Goal: Transaction & Acquisition: Purchase product/service

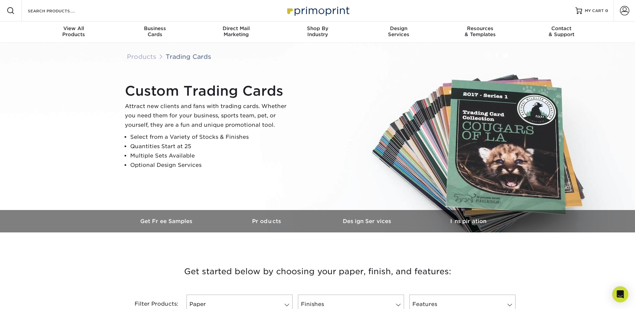
scroll to position [134, 0]
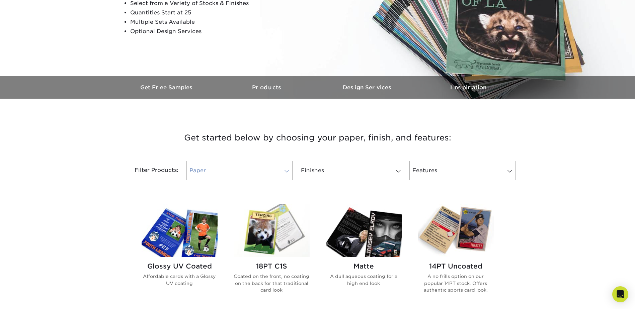
click at [287, 175] on link "Paper" at bounding box center [239, 170] width 106 height 19
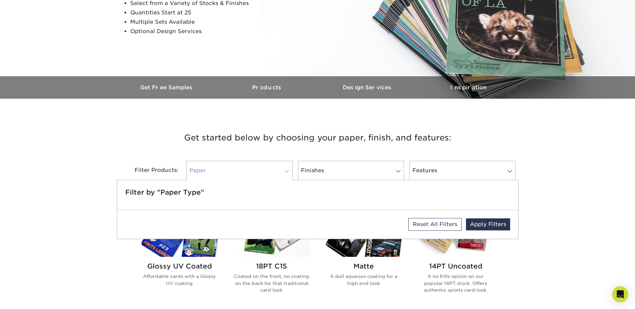
click at [273, 170] on link "Paper" at bounding box center [239, 170] width 106 height 19
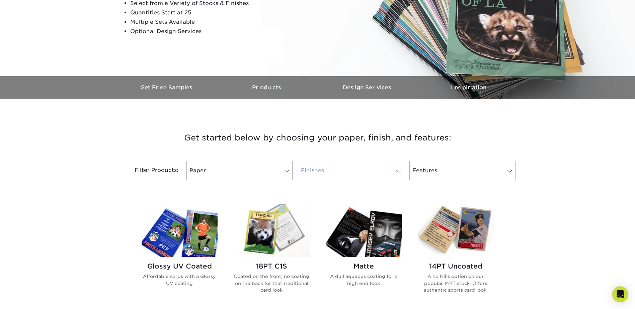
scroll to position [167, 0]
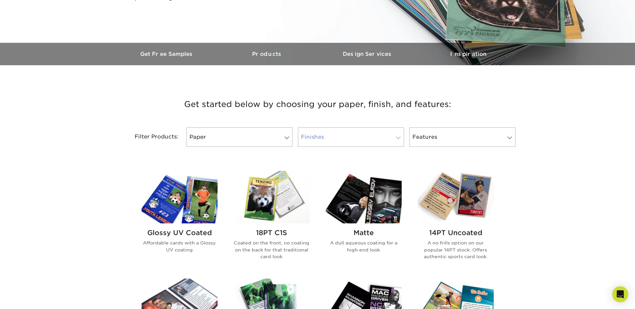
click at [336, 145] on link "Finishes" at bounding box center [351, 136] width 106 height 19
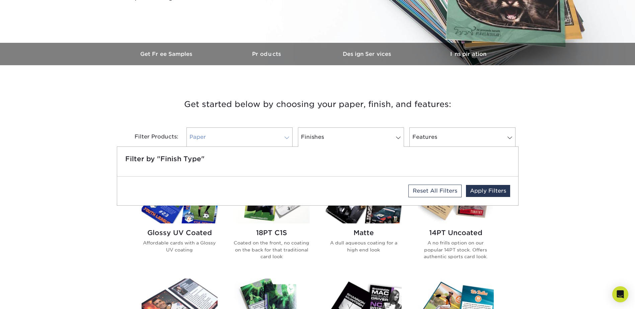
click at [249, 134] on link "Paper" at bounding box center [239, 136] width 106 height 19
click at [251, 134] on link "Paper" at bounding box center [239, 136] width 106 height 19
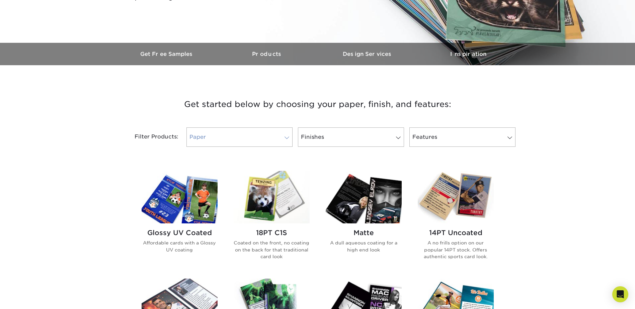
click at [262, 141] on link "Paper" at bounding box center [239, 136] width 106 height 19
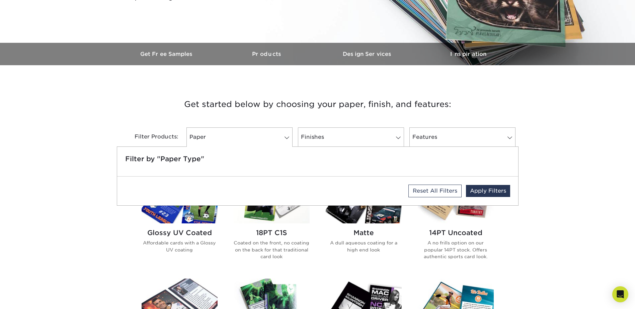
click at [215, 161] on h5 "Filter by "Paper Type"" at bounding box center [317, 159] width 385 height 8
click at [420, 141] on link "Features" at bounding box center [462, 136] width 106 height 19
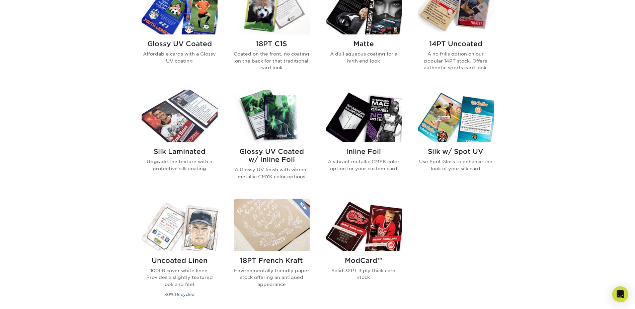
scroll to position [368, 0]
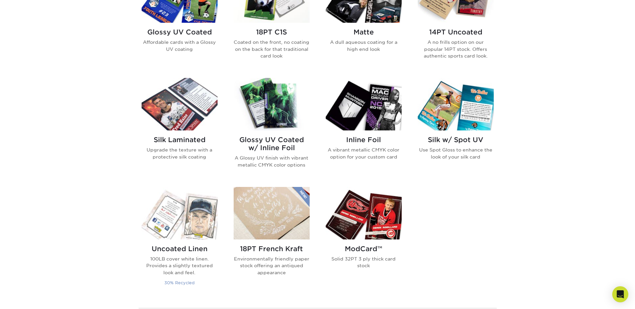
click at [181, 223] on img at bounding box center [180, 213] width 76 height 53
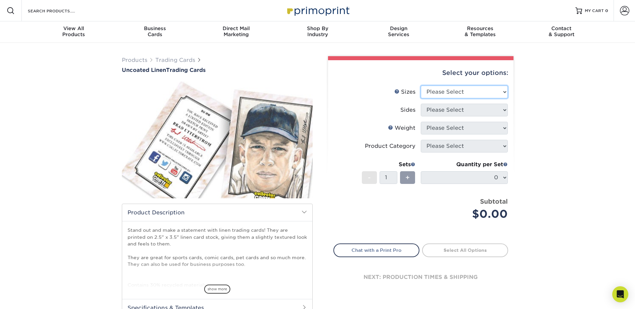
click at [453, 94] on select "Please Select 2.5" x 3.5"" at bounding box center [464, 92] width 87 height 13
select select "2.50x3.50"
click at [421, 86] on select "Please Select 2.5" x 3.5"" at bounding box center [464, 92] width 87 height 13
click at [432, 114] on select "Please Select Print Both Sides Print Front Only" at bounding box center [464, 110] width 87 height 13
select select "13abbda7-1d64-4f25-8bb2-c179b224825d"
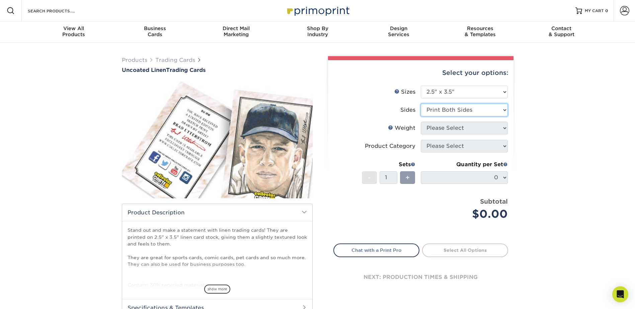
click at [421, 104] on select "Please Select Print Both Sides Print Front Only" at bounding box center [464, 110] width 87 height 13
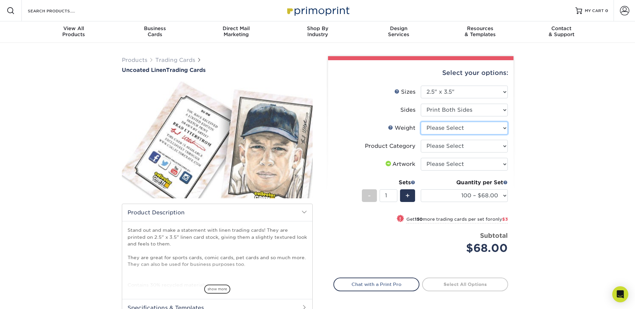
click at [487, 129] on select "Please Select 100LB" at bounding box center [464, 128] width 87 height 13
select select "100LB"
click at [421, 122] on select "Please Select 100LB" at bounding box center [464, 128] width 87 height 13
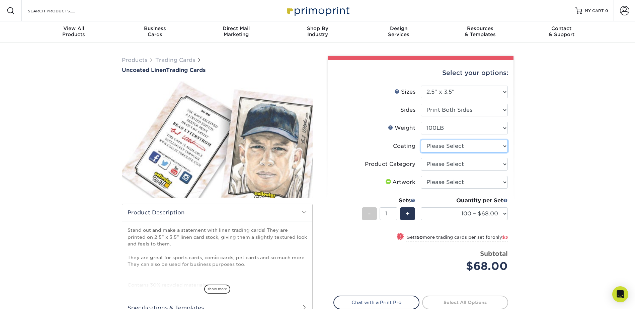
click at [439, 146] on select at bounding box center [464, 146] width 87 height 13
click at [383, 154] on li "Coating" at bounding box center [421, 149] width 174 height 18
click at [437, 162] on select "Please Select Trading Cards" at bounding box center [464, 164] width 87 height 13
select select "c2f9bce9-36c2-409d-b101-c29d9d031e18"
click at [421, 158] on select "Please Select Trading Cards" at bounding box center [464, 164] width 87 height 13
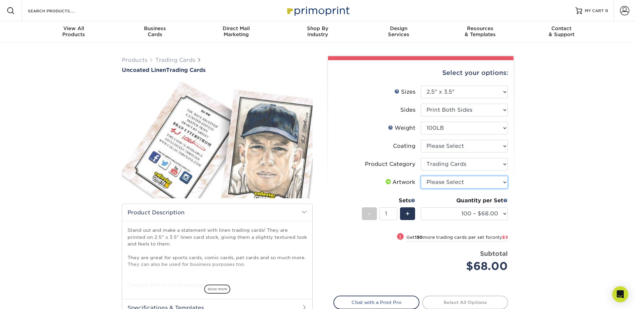
click at [437, 183] on select "Please Select I will upload files I need a design - $100" at bounding box center [464, 182] width 87 height 13
select select "upload"
click at [421, 176] on select "Please Select I will upload files I need a design - $100" at bounding box center [464, 182] width 87 height 13
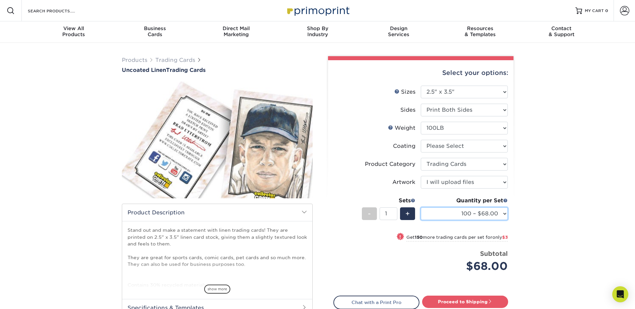
click at [454, 212] on select "100 – $68.00 250 – $71.00 500 – $78.00 1000 – $74.00 2500 – $118.00 5000 – $195…" at bounding box center [464, 213] width 87 height 13
click at [421, 207] on select "100 – $68.00 250 – $71.00 500 – $78.00 1000 – $74.00 2500 – $118.00 5000 – $195…" at bounding box center [464, 213] width 87 height 13
